Goal: Task Accomplishment & Management: Complete application form

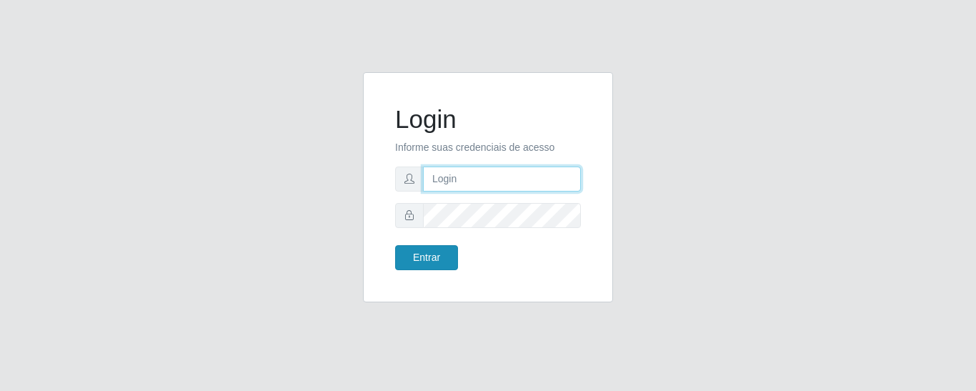
type input "precobom@[PERSON_NAME]"
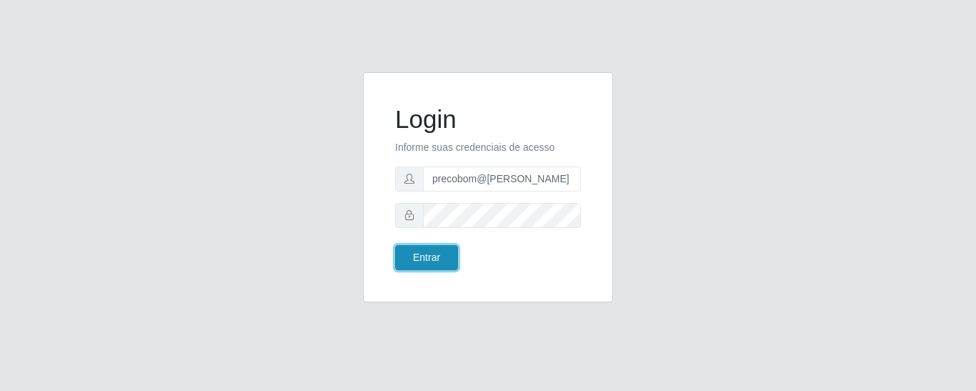
click at [427, 255] on button "Entrar" at bounding box center [426, 257] width 63 height 25
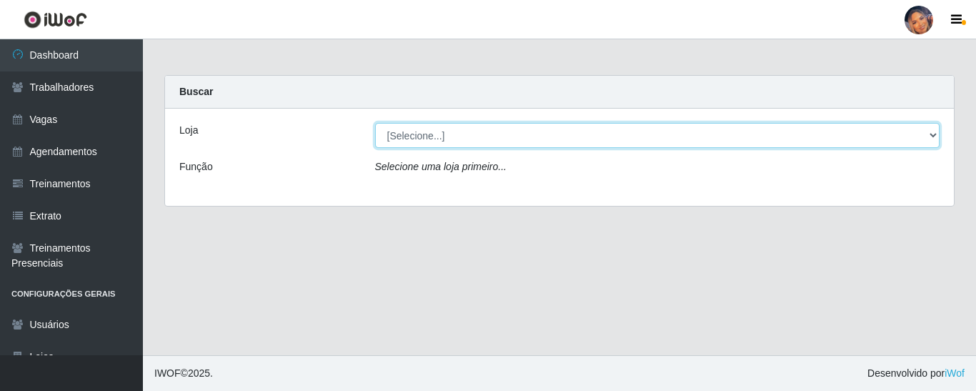
click at [387, 146] on select "[Selecione...] Supermercado Preço Bom" at bounding box center [657, 135] width 565 height 25
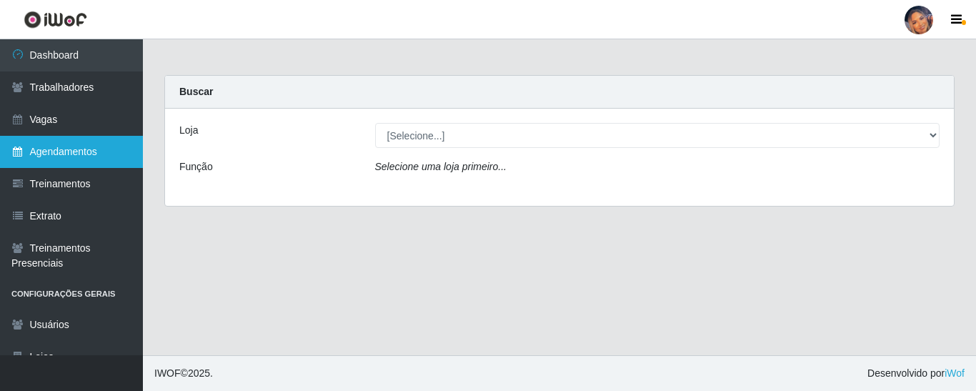
click at [59, 144] on link "Agendamentos" at bounding box center [71, 152] width 143 height 32
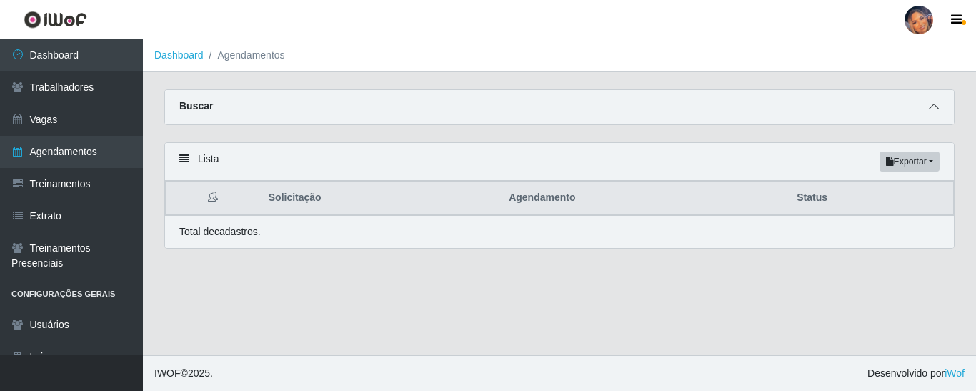
click at [935, 107] on icon at bounding box center [934, 106] width 10 height 10
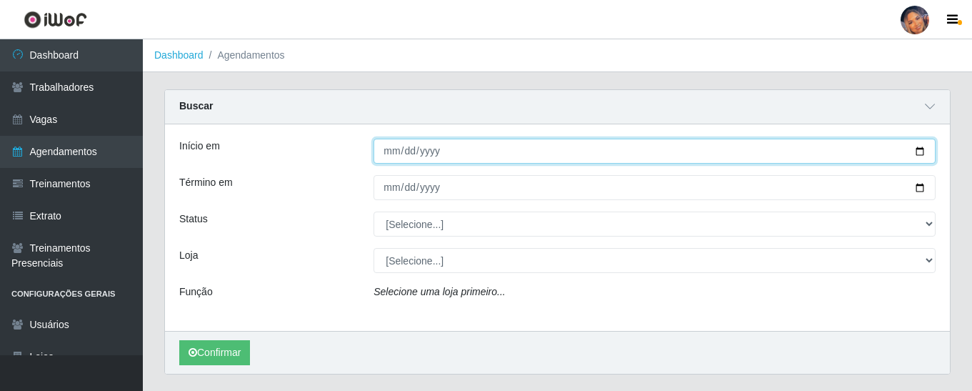
click at [921, 152] on input "Início em" at bounding box center [655, 151] width 562 height 25
type input "[DATE]"
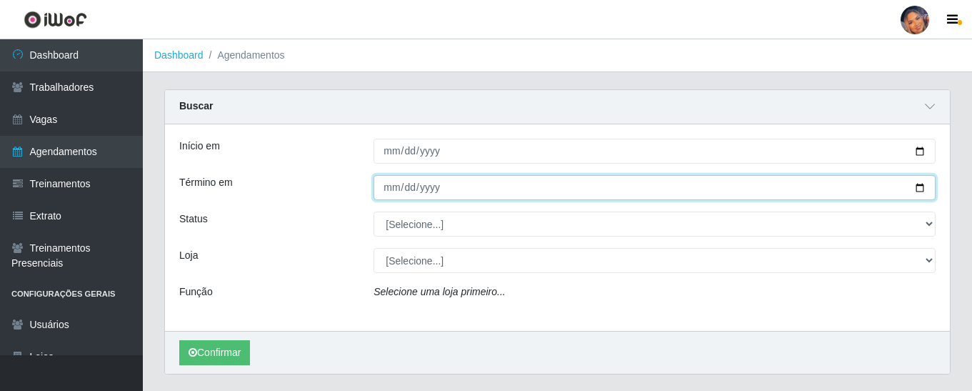
click at [915, 189] on input "Término em" at bounding box center [655, 187] width 562 height 25
type input "[DATE]"
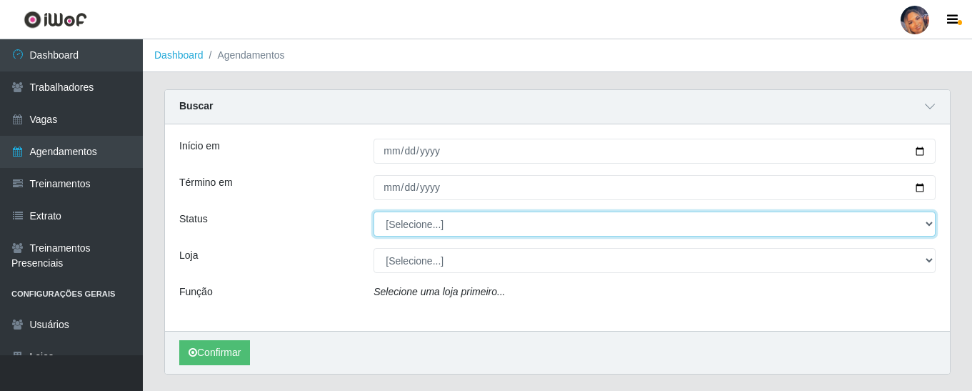
click at [935, 225] on select "[Selecione...] AGENDADO AGUARDANDO LIBERAR EM ANDAMENTO EM REVISÃO FINALIZADO C…" at bounding box center [655, 223] width 562 height 25
select select "AGENDADO"
click at [374, 212] on select "[Selecione...] AGENDADO AGUARDANDO LIBERAR EM ANDAMENTO EM REVISÃO FINALIZADO C…" at bounding box center [655, 223] width 562 height 25
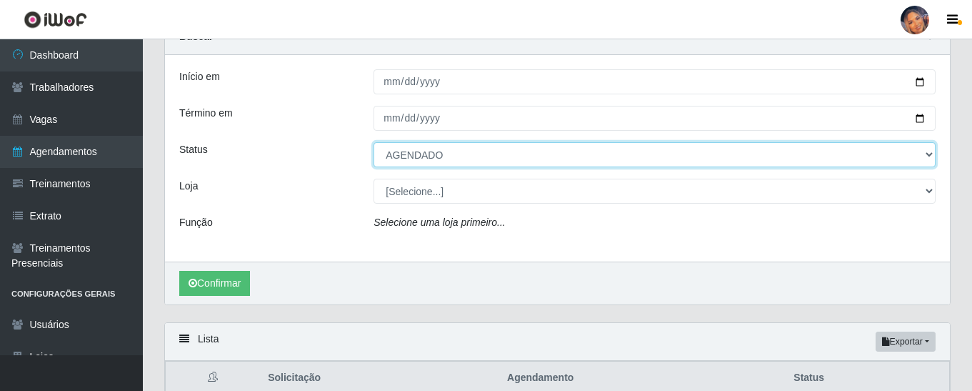
scroll to position [161, 0]
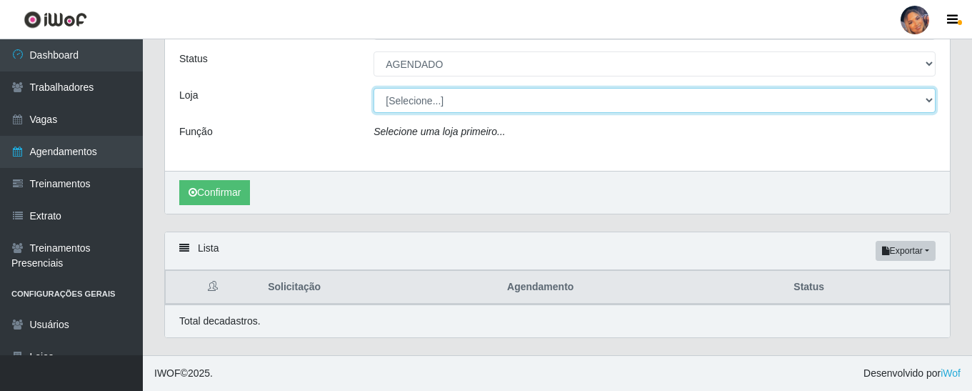
click at [437, 100] on select "[Selecione...] Supermercado Preço Bom" at bounding box center [655, 100] width 562 height 25
select select "169"
click at [374, 88] on select "[Selecione...] Supermercado Preço Bom" at bounding box center [655, 100] width 562 height 25
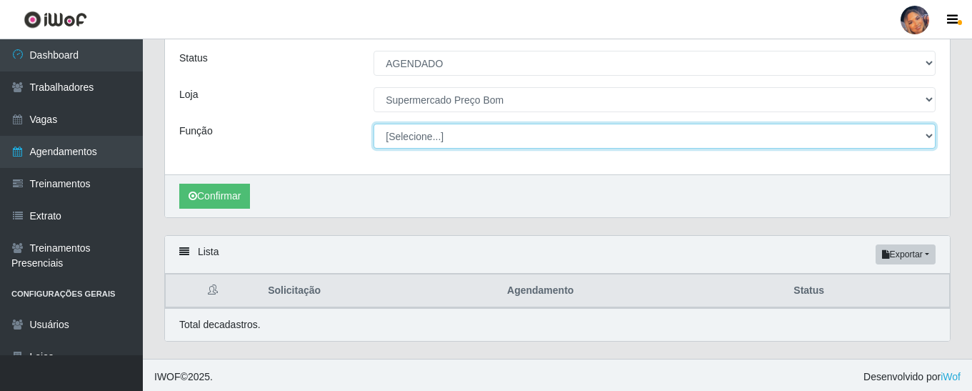
drag, startPoint x: 444, startPoint y: 112, endPoint x: 453, endPoint y: 139, distance: 28.0
click at [453, 139] on select "[Selecione...] ASG ASG + ASG ++ Balconista Balconista + Balconista ++ Embalador…" at bounding box center [655, 136] width 562 height 25
click at [374, 124] on select "[Selecione...] ASG ASG + ASG ++ Balconista Balconista + Balconista ++ Embalador…" at bounding box center [655, 136] width 562 height 25
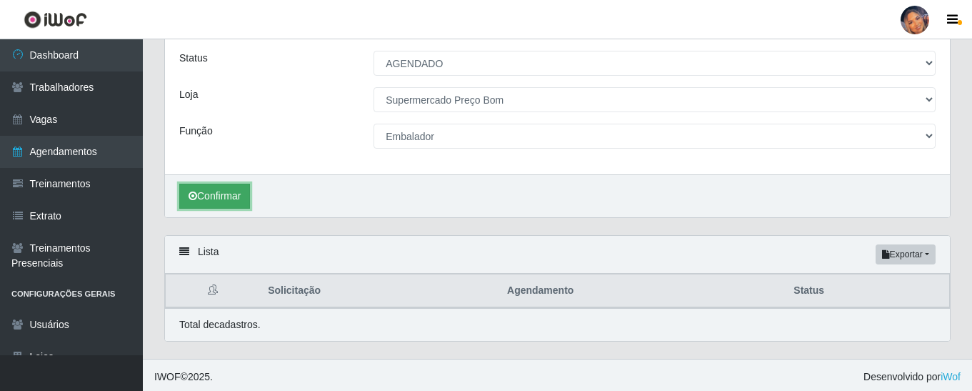
drag, startPoint x: 219, startPoint y: 195, endPoint x: 224, endPoint y: 186, distance: 9.6
click at [222, 189] on button "Confirmar" at bounding box center [214, 196] width 71 height 25
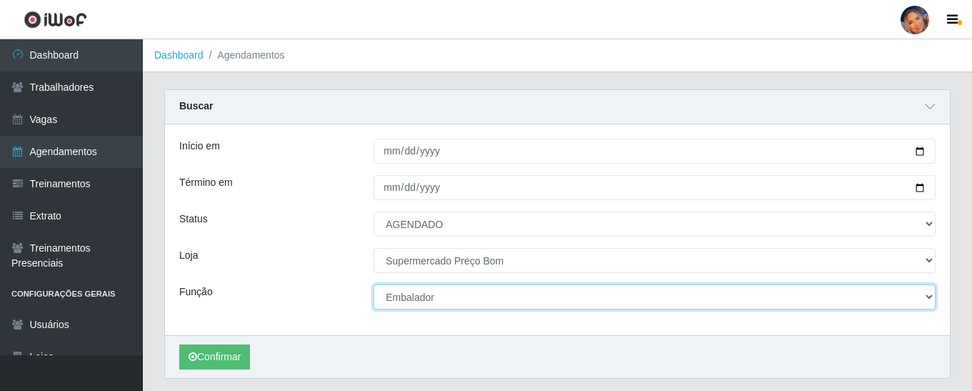
click at [389, 303] on select "[Selecione...] ASG ASG + ASG ++ Balconista Balconista + Balconista ++ Embalador…" at bounding box center [655, 296] width 562 height 25
click at [374, 285] on select "[Selecione...] ASG ASG + ASG ++ Balconista Balconista + Balconista ++ Embalador…" at bounding box center [655, 296] width 562 height 25
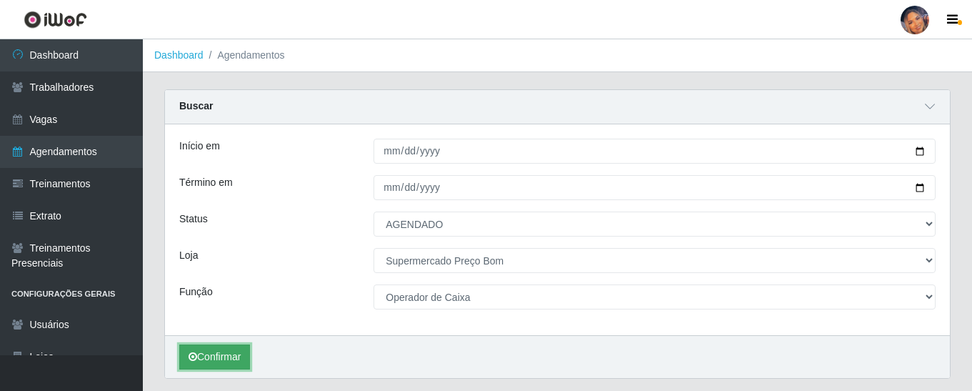
click at [210, 351] on button "Confirmar" at bounding box center [214, 356] width 71 height 25
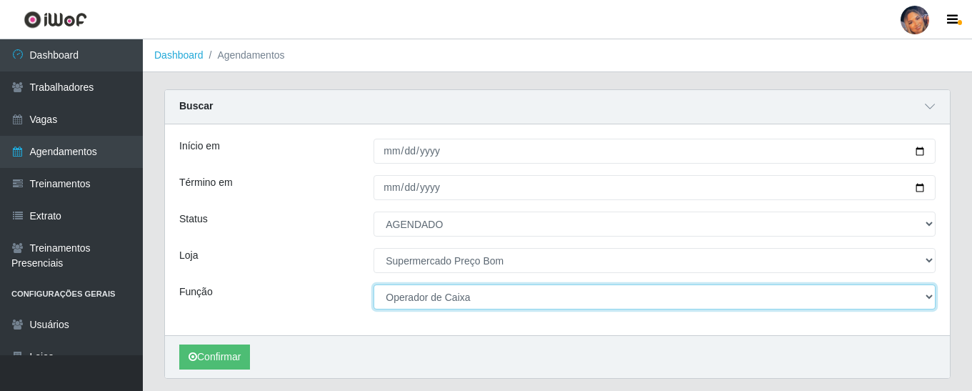
click at [473, 295] on select "[Selecione...] ASG ASG + ASG ++ Balconista Balconista + Balconista ++ Embalador…" at bounding box center [655, 296] width 562 height 25
select select "1"
click at [374, 285] on select "[Selecione...] ASG ASG + ASG ++ Balconista Balconista + Balconista ++ Embalador…" at bounding box center [655, 296] width 562 height 25
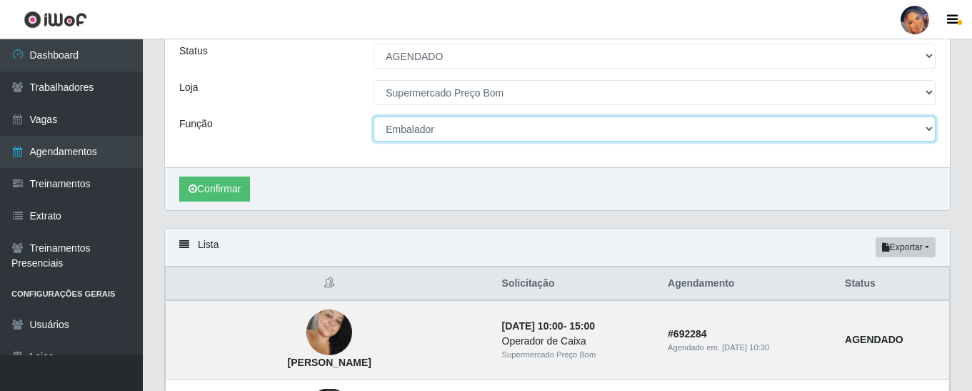
scroll to position [214, 0]
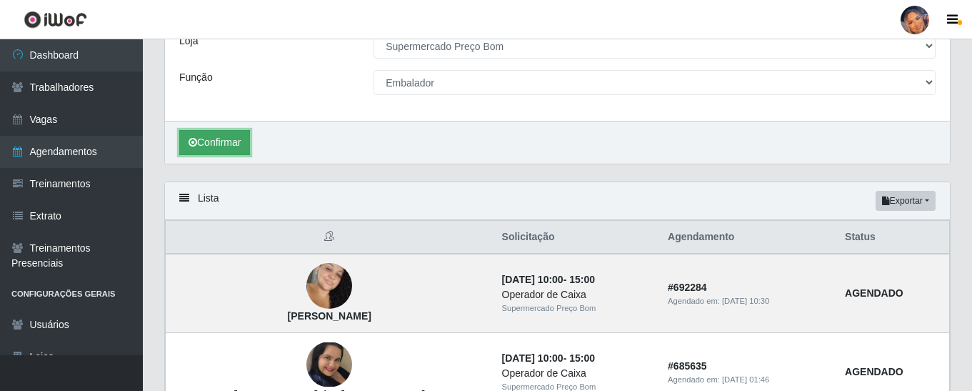
click at [222, 132] on button "Confirmar" at bounding box center [214, 142] width 71 height 25
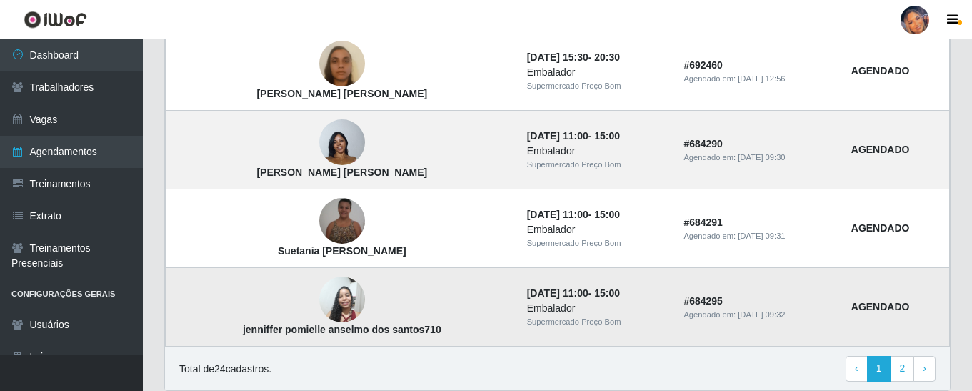
scroll to position [1355, 0]
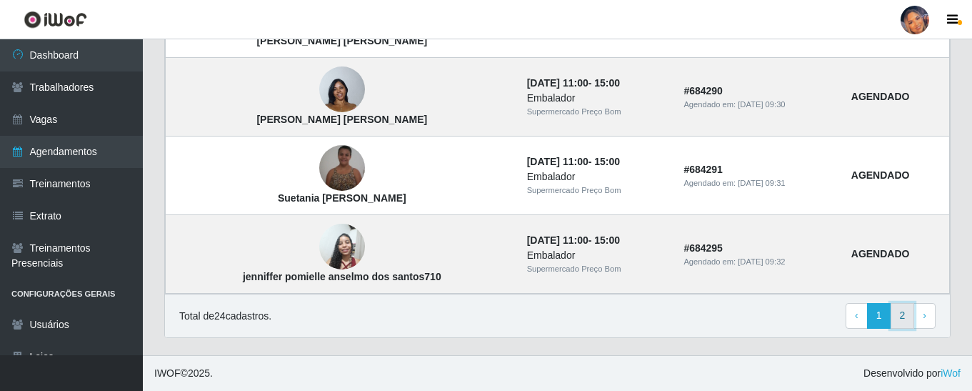
click at [908, 308] on link "2" at bounding box center [903, 316] width 24 height 26
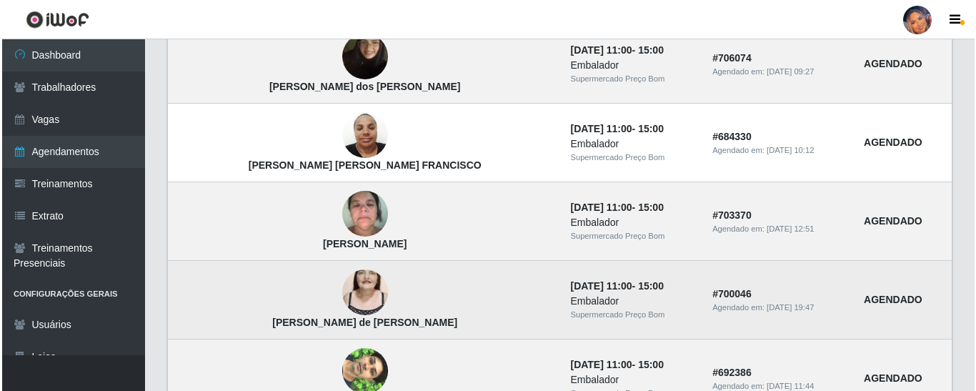
scroll to position [415, 0]
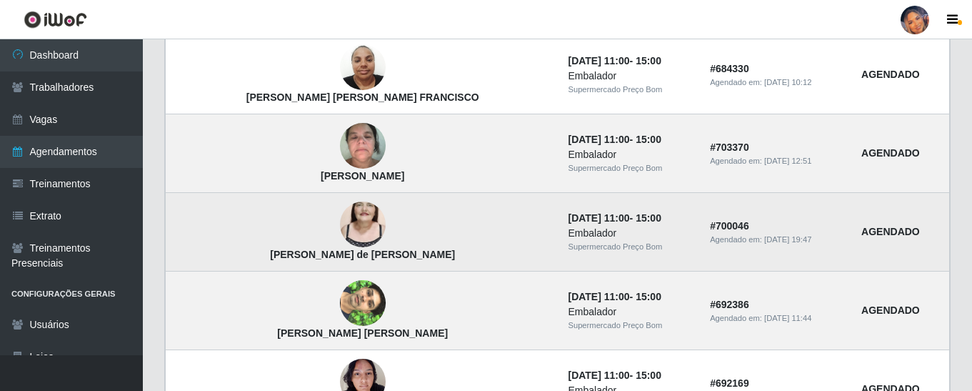
click at [340, 216] on img at bounding box center [363, 224] width 46 height 81
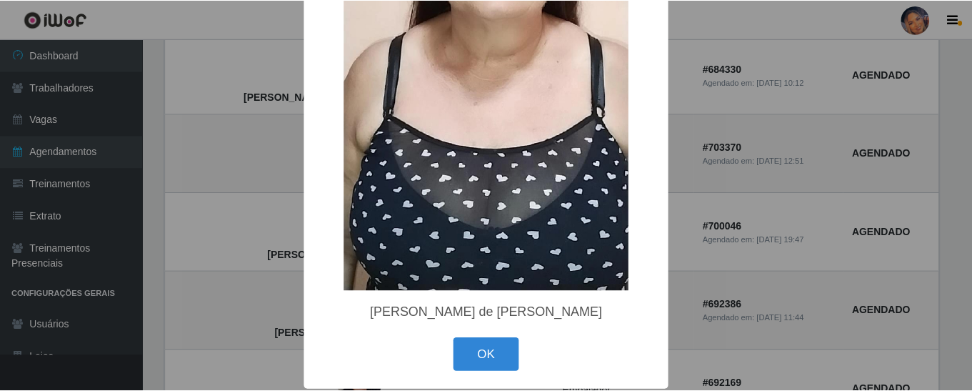
scroll to position [259, 0]
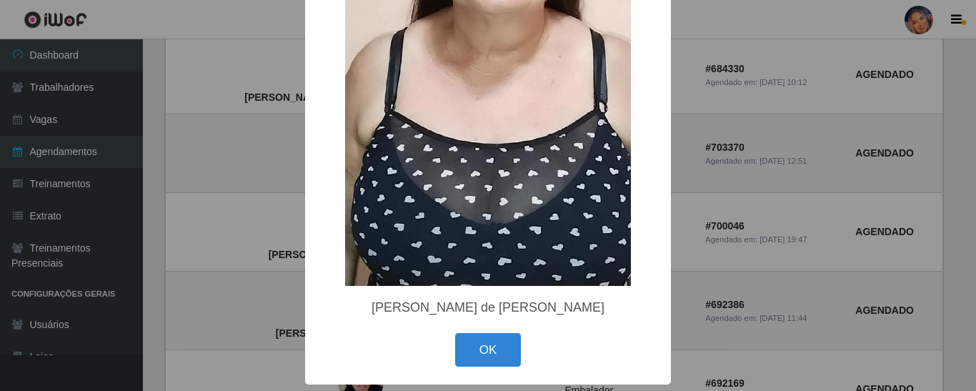
click at [206, 181] on div "× Alderica Marques de Souza Santos OK Cancel" at bounding box center [488, 195] width 976 height 391
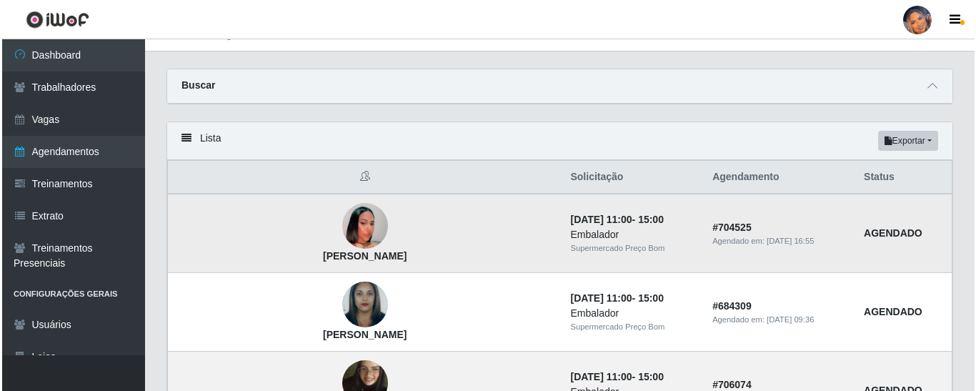
scroll to position [0, 0]
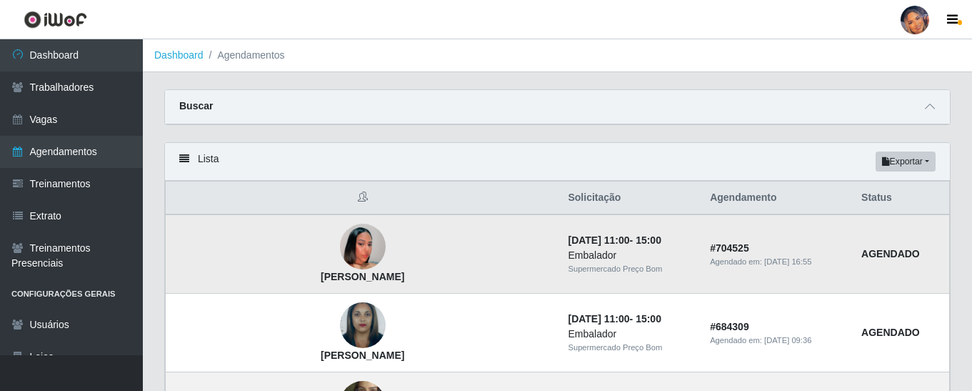
click at [340, 247] on img at bounding box center [363, 246] width 46 height 81
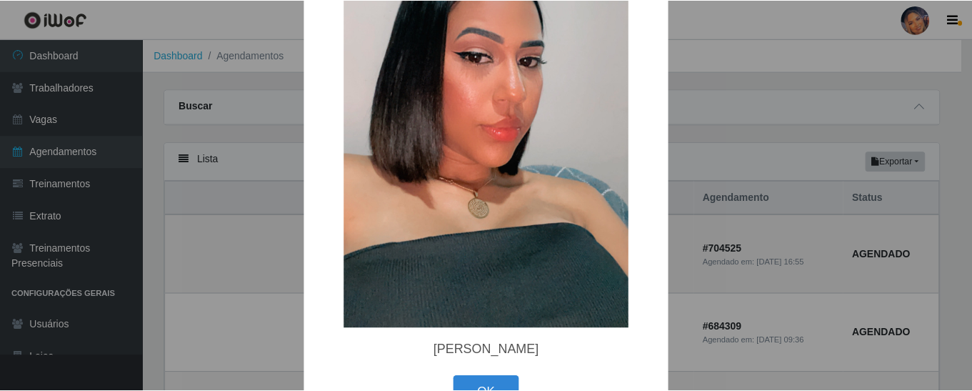
scroll to position [143, 0]
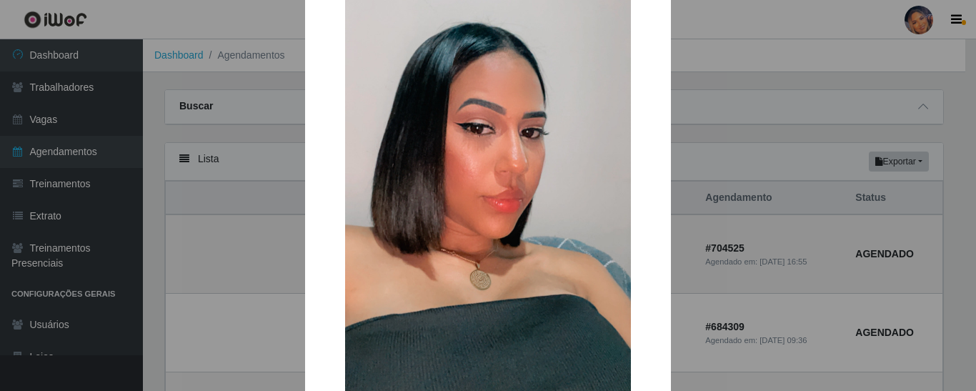
click at [750, 61] on div "× Vitória Raquel da Silva vachil OK Cancel" at bounding box center [488, 195] width 976 height 391
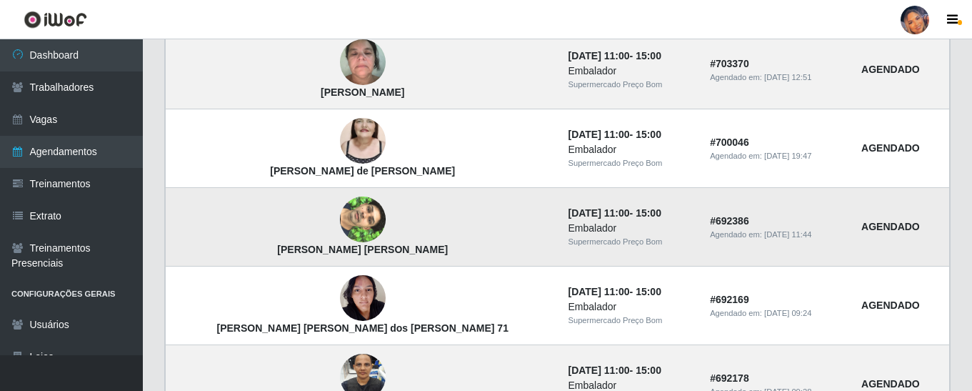
scroll to position [487, 0]
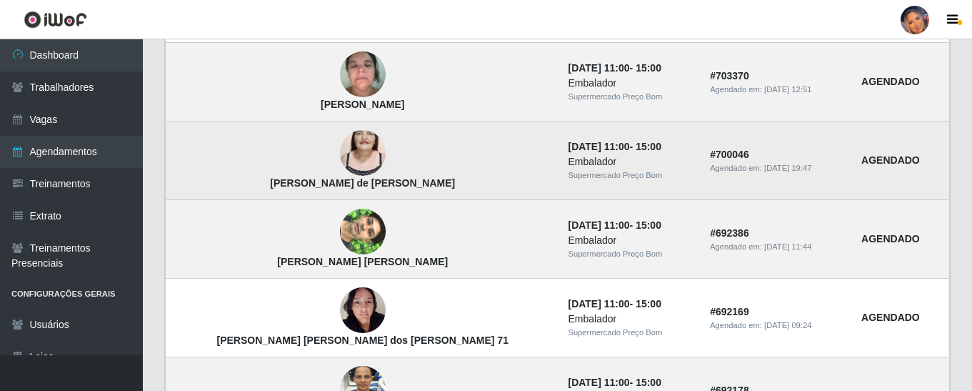
click at [340, 141] on img at bounding box center [363, 152] width 46 height 81
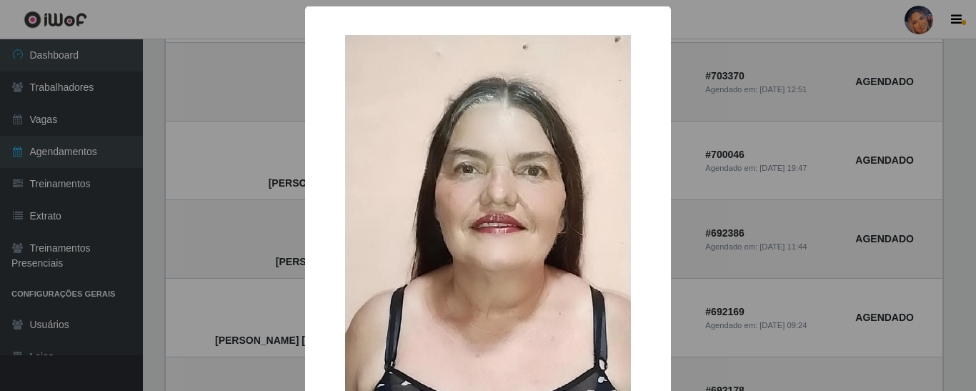
click at [209, 108] on div "× Alderica Marques de Souza Santos OK Cancel" at bounding box center [488, 195] width 976 height 391
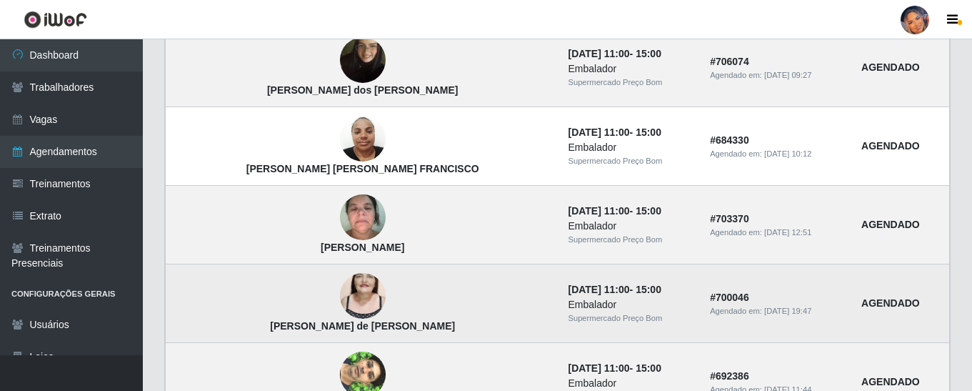
scroll to position [629, 0]
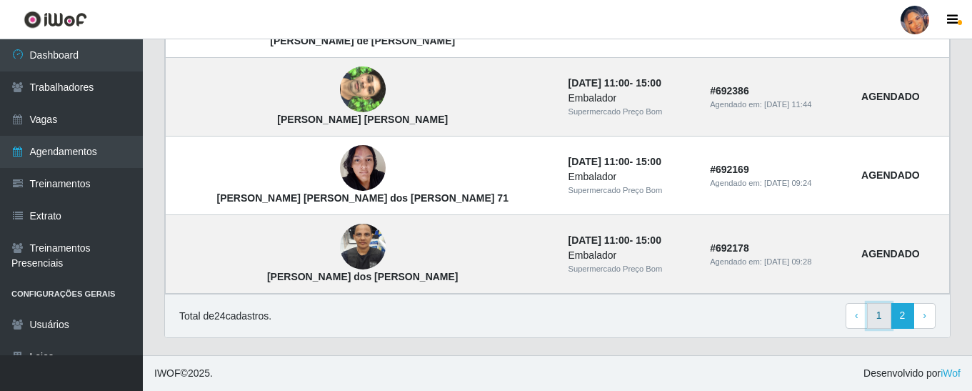
click at [870, 316] on link "1" at bounding box center [879, 316] width 24 height 26
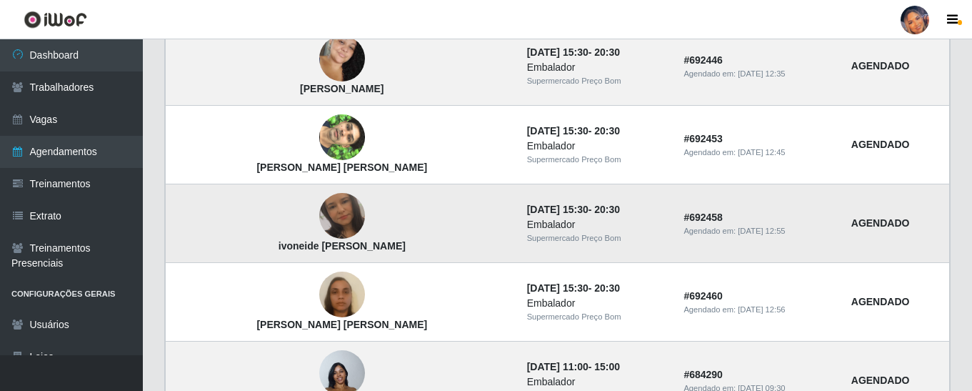
scroll to position [815, 0]
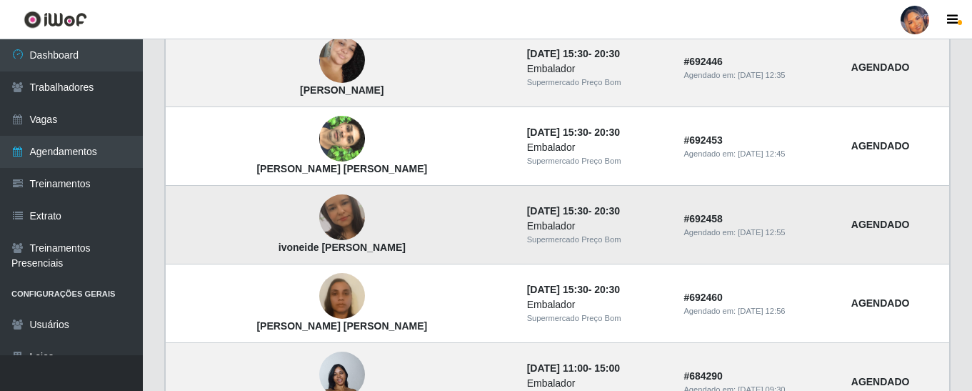
click at [328, 218] on img at bounding box center [342, 216] width 46 height 81
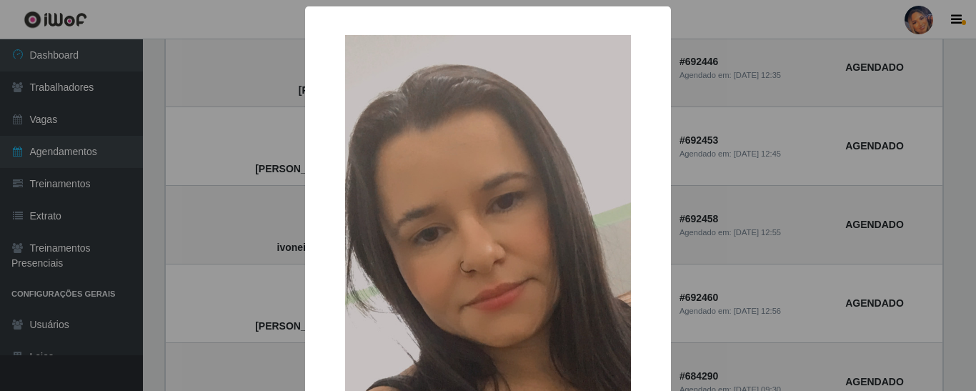
click at [216, 199] on div "× ivoneide Crescencio da Costa OK Cancel" at bounding box center [488, 195] width 976 height 391
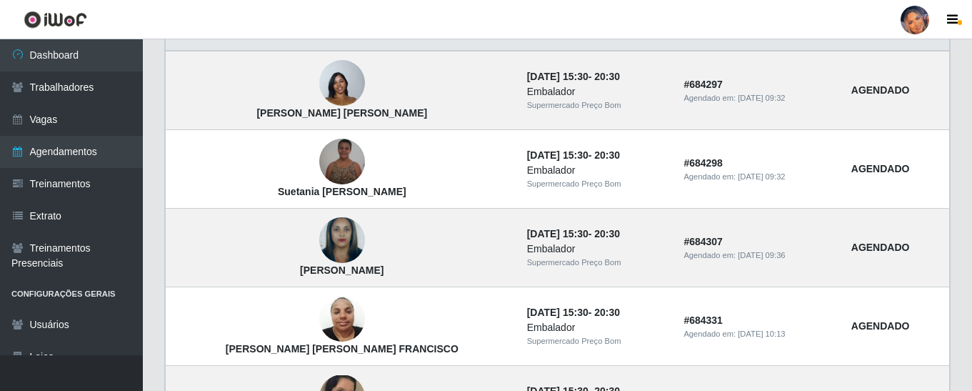
scroll to position [172, 0]
